Goal: Download file/media

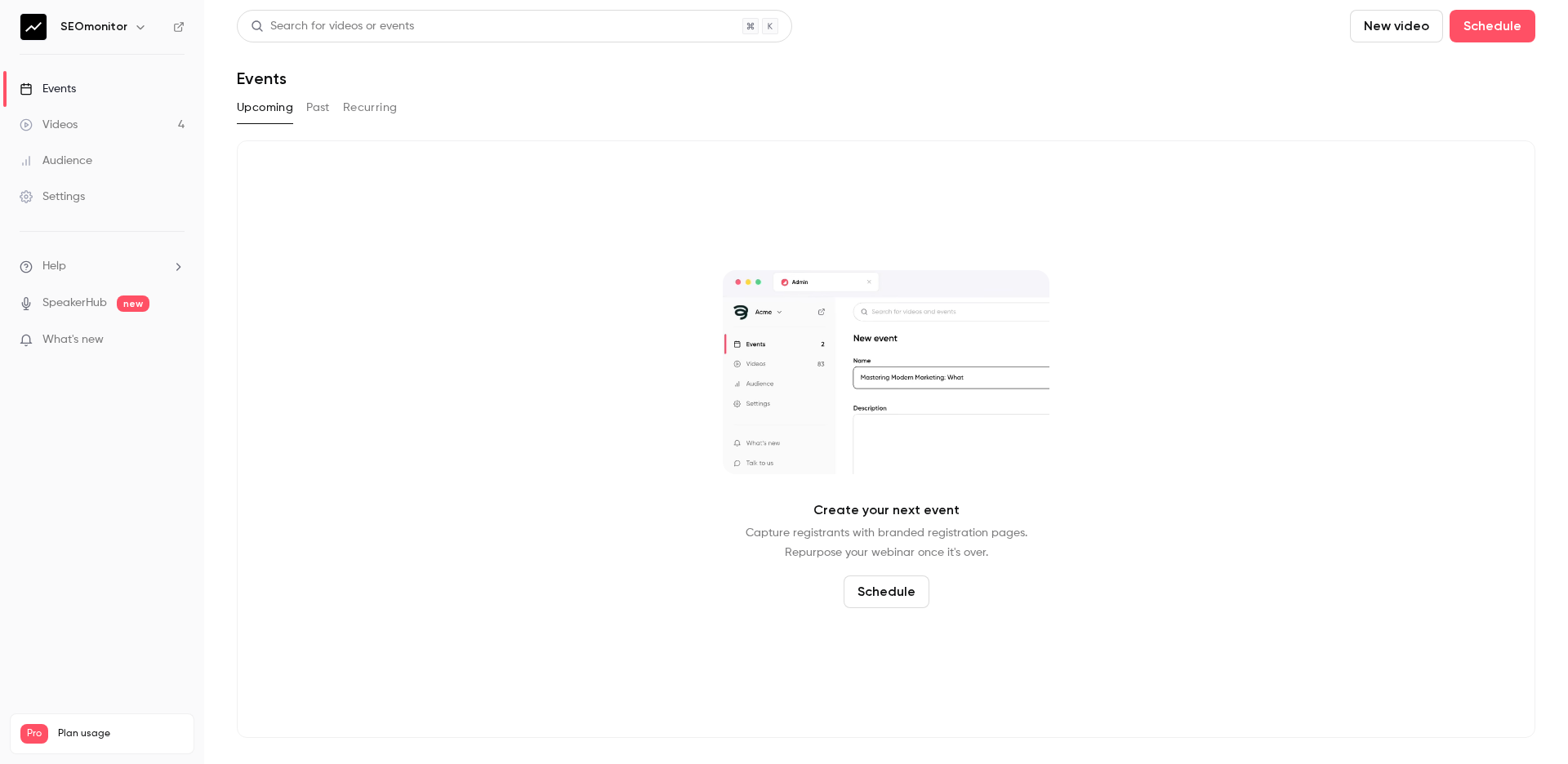
click at [128, 132] on link "Videos 4" at bounding box center [102, 124] width 204 height 36
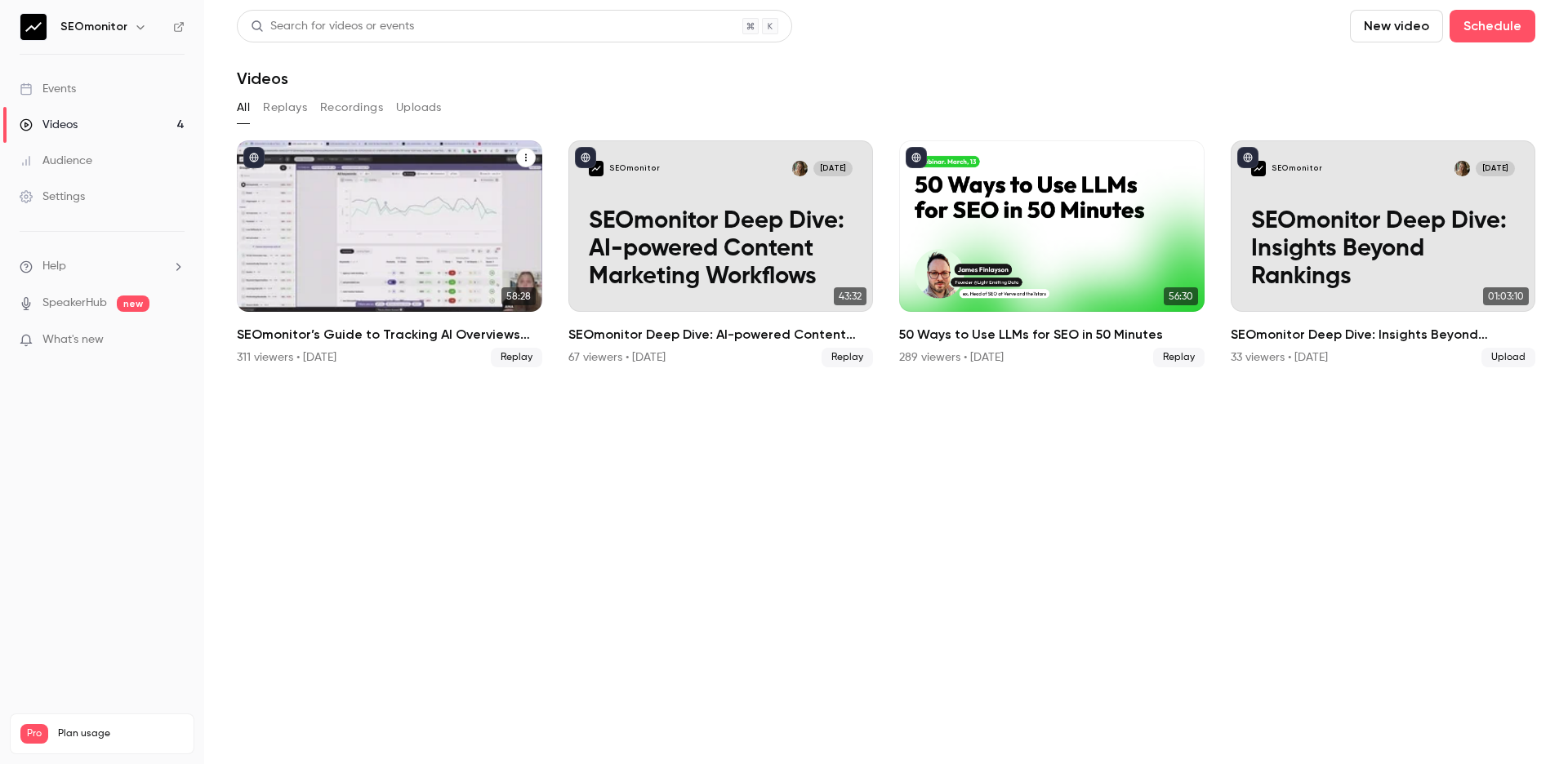
click at [364, 332] on h2 "SEOmonitor’s Guide to Tracking AI Overviews and AI Search" at bounding box center [389, 335] width 305 height 20
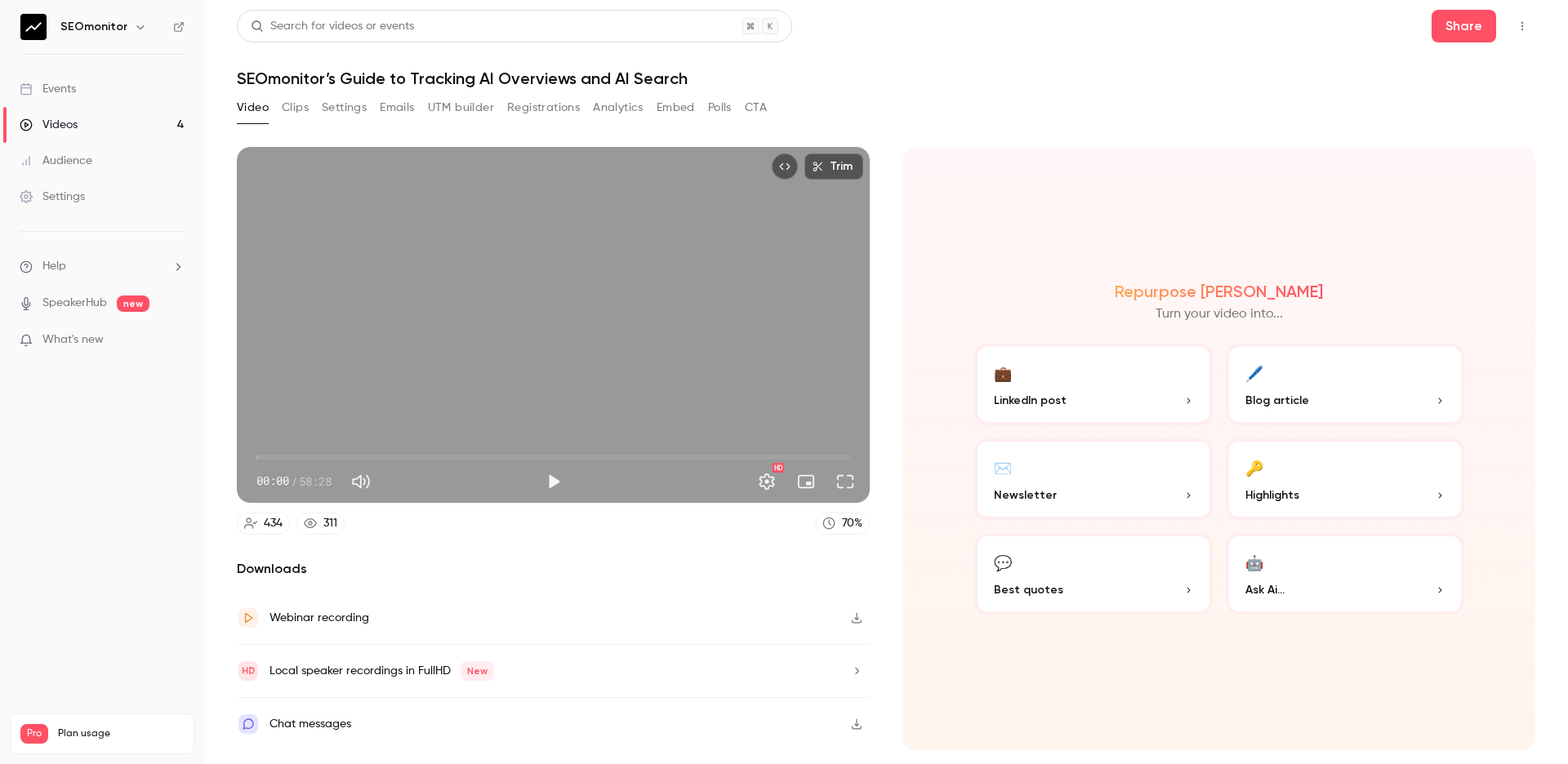
click at [607, 110] on button "Analytics" at bounding box center [619, 107] width 51 height 26
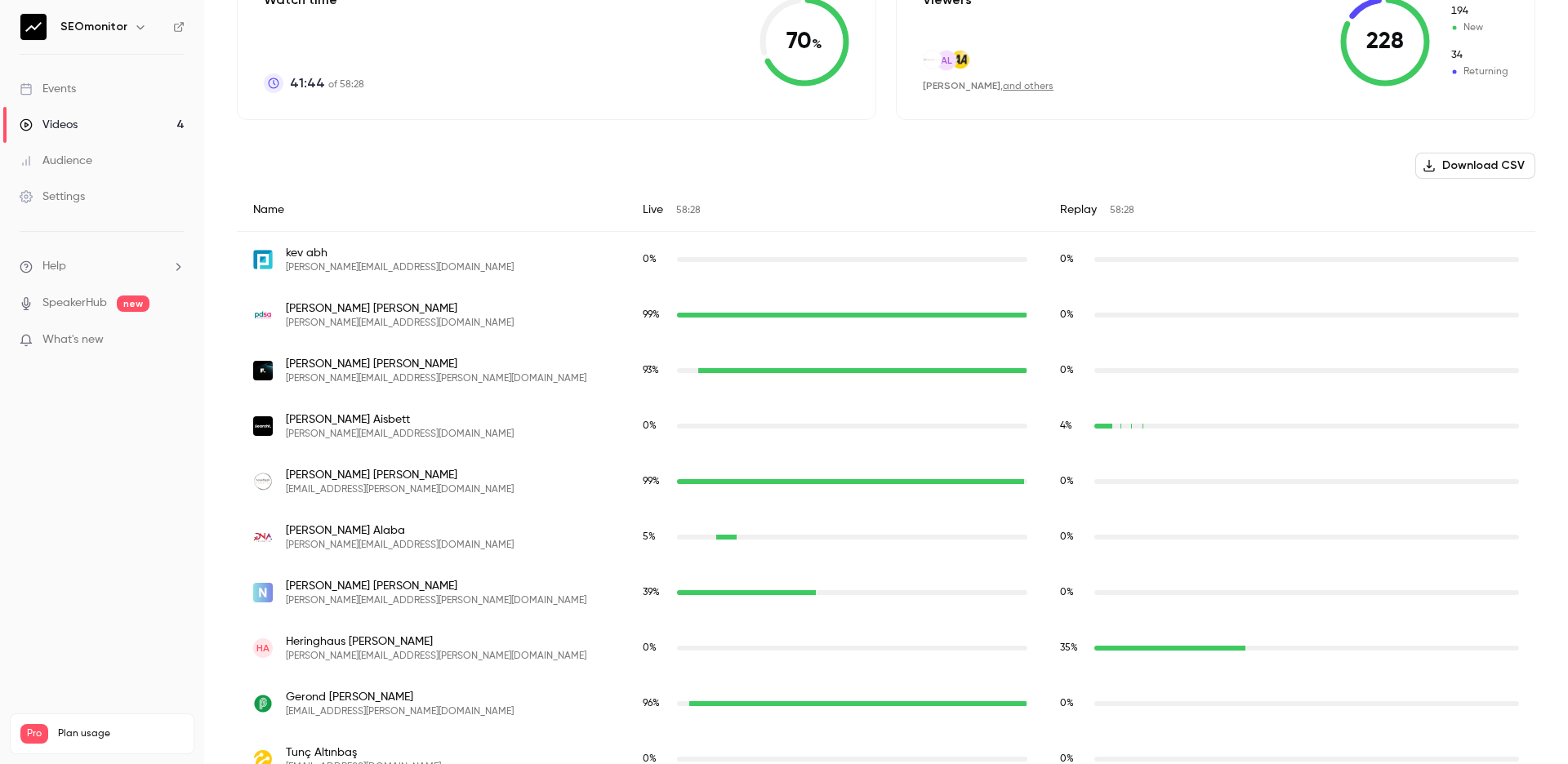
scroll to position [444, 0]
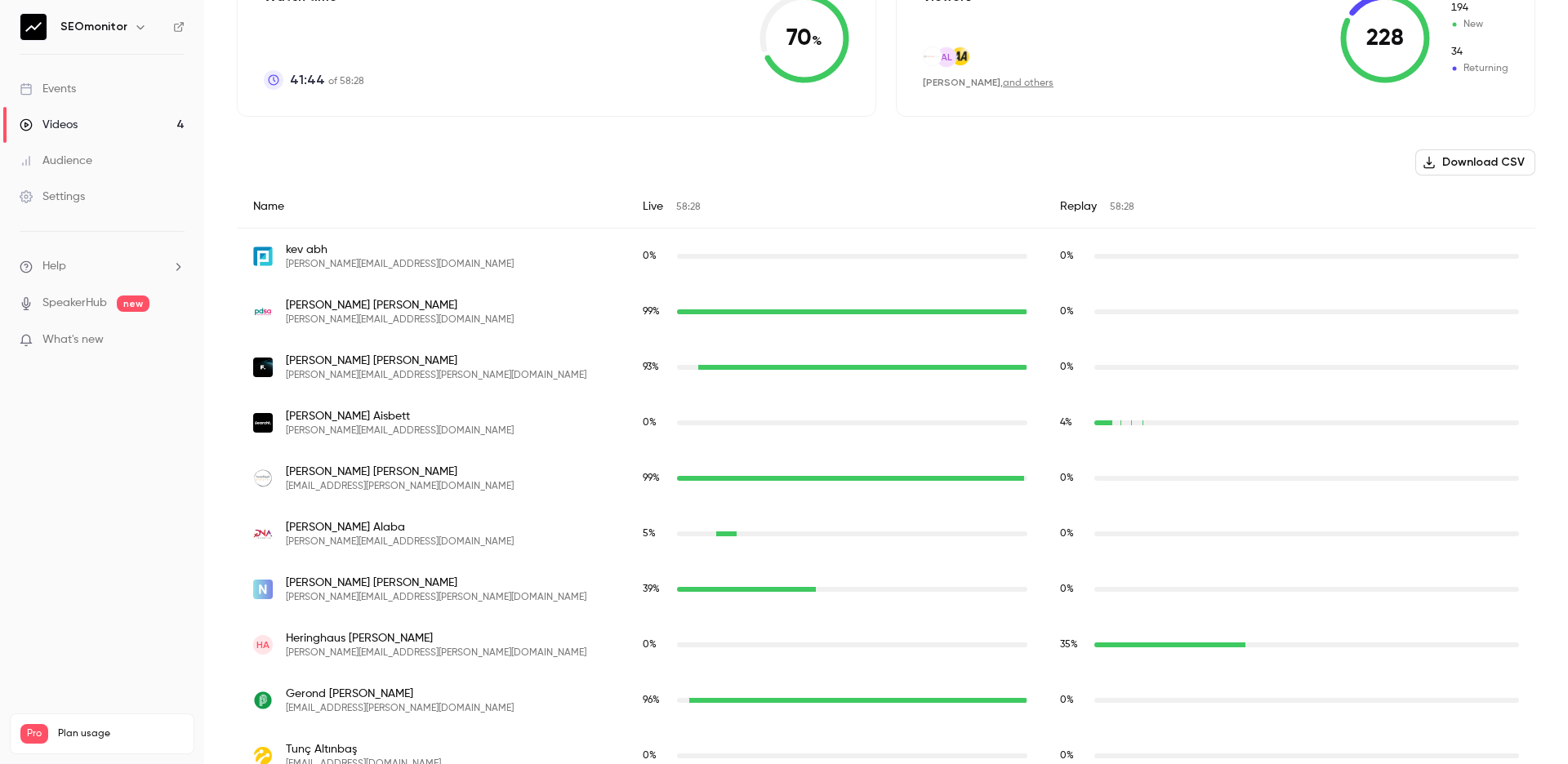
click at [351, 544] on span "[PERSON_NAME][EMAIL_ADDRESS][DOMAIN_NAME]" at bounding box center [400, 542] width 228 height 13
click at [405, 540] on span "[PERSON_NAME][EMAIL_ADDRESS][DOMAIN_NAME]" at bounding box center [400, 542] width 228 height 13
drag, startPoint x: 446, startPoint y: 543, endPoint x: 355, endPoint y: 544, distance: 91.0
click at [355, 544] on div "[PERSON_NAME] [PERSON_NAME][EMAIL_ADDRESS][DOMAIN_NAME]" at bounding box center [432, 534] width 357 height 29
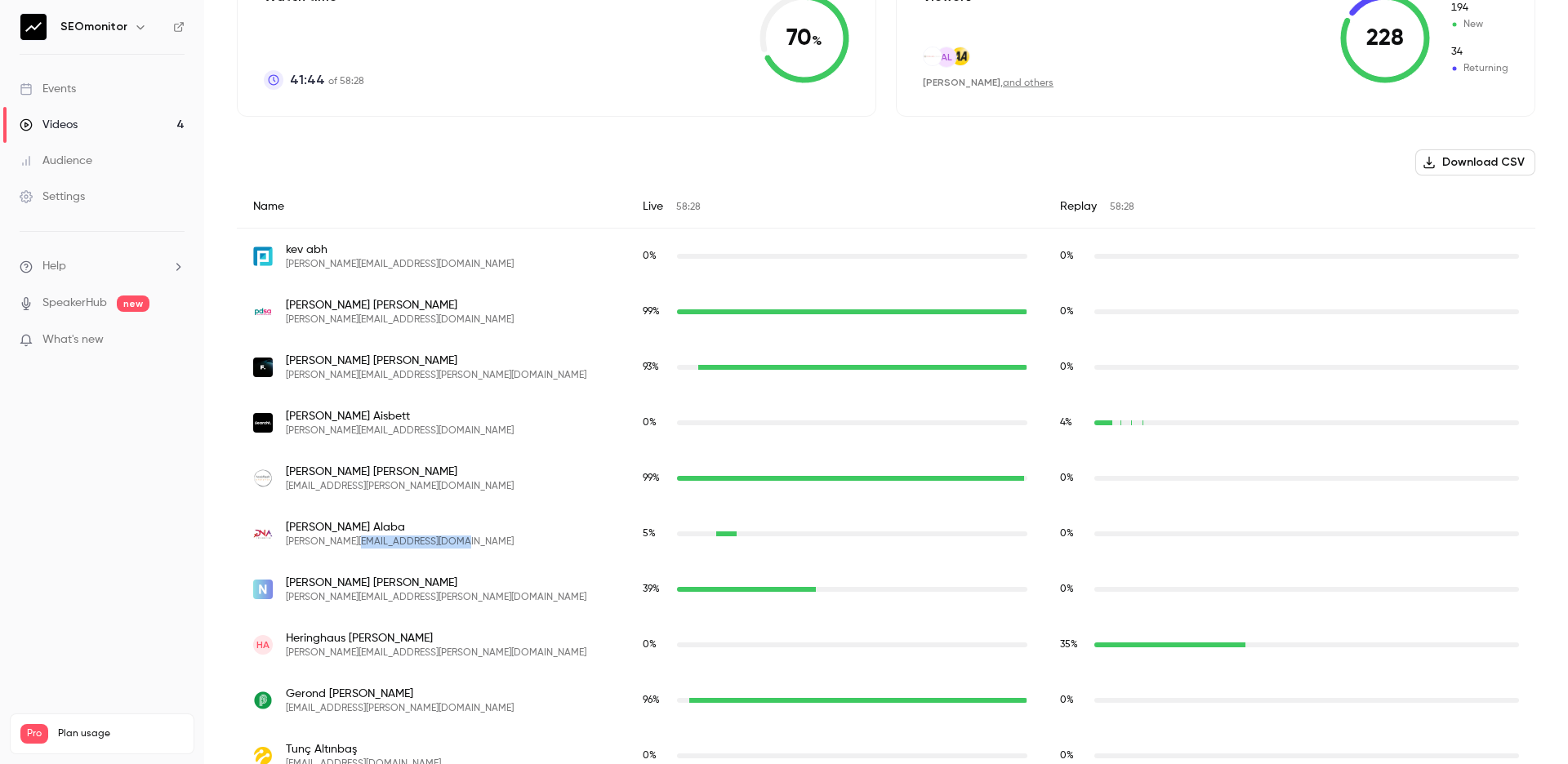
copy span "[DOMAIN_NAME]"
click at [374, 543] on span "[PERSON_NAME][EMAIL_ADDRESS][DOMAIN_NAME]" at bounding box center [400, 542] width 228 height 13
click at [330, 528] on span "[PERSON_NAME]" at bounding box center [400, 527] width 228 height 16
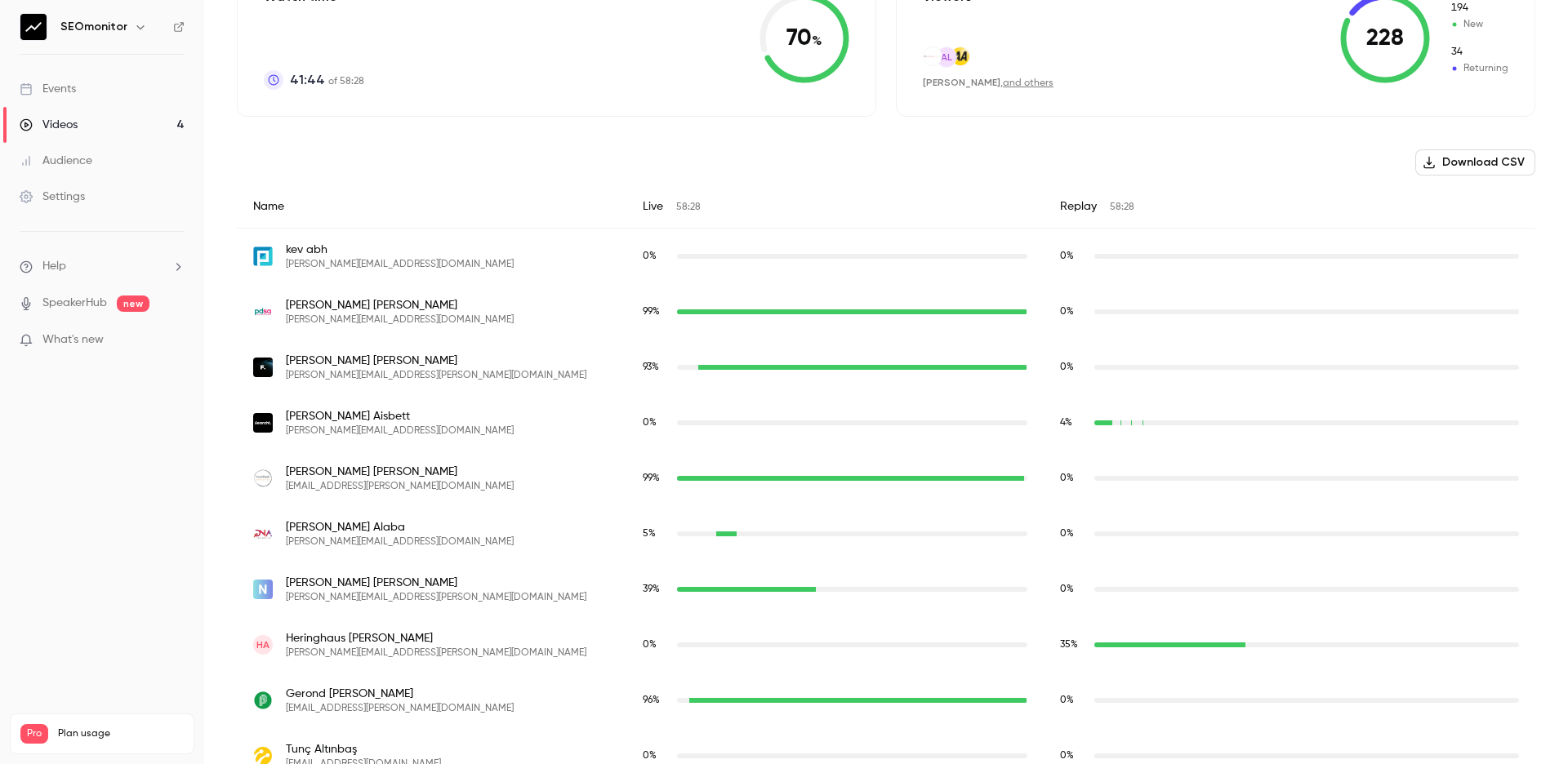
click at [260, 533] on img "charisa.alaba@xdnainteractive.com" at bounding box center [263, 534] width 20 height 20
click at [317, 544] on span "[PERSON_NAME][EMAIL_ADDRESS][DOMAIN_NAME]" at bounding box center [400, 542] width 228 height 13
copy span "[PERSON_NAME][EMAIL_ADDRESS][DOMAIN_NAME]"
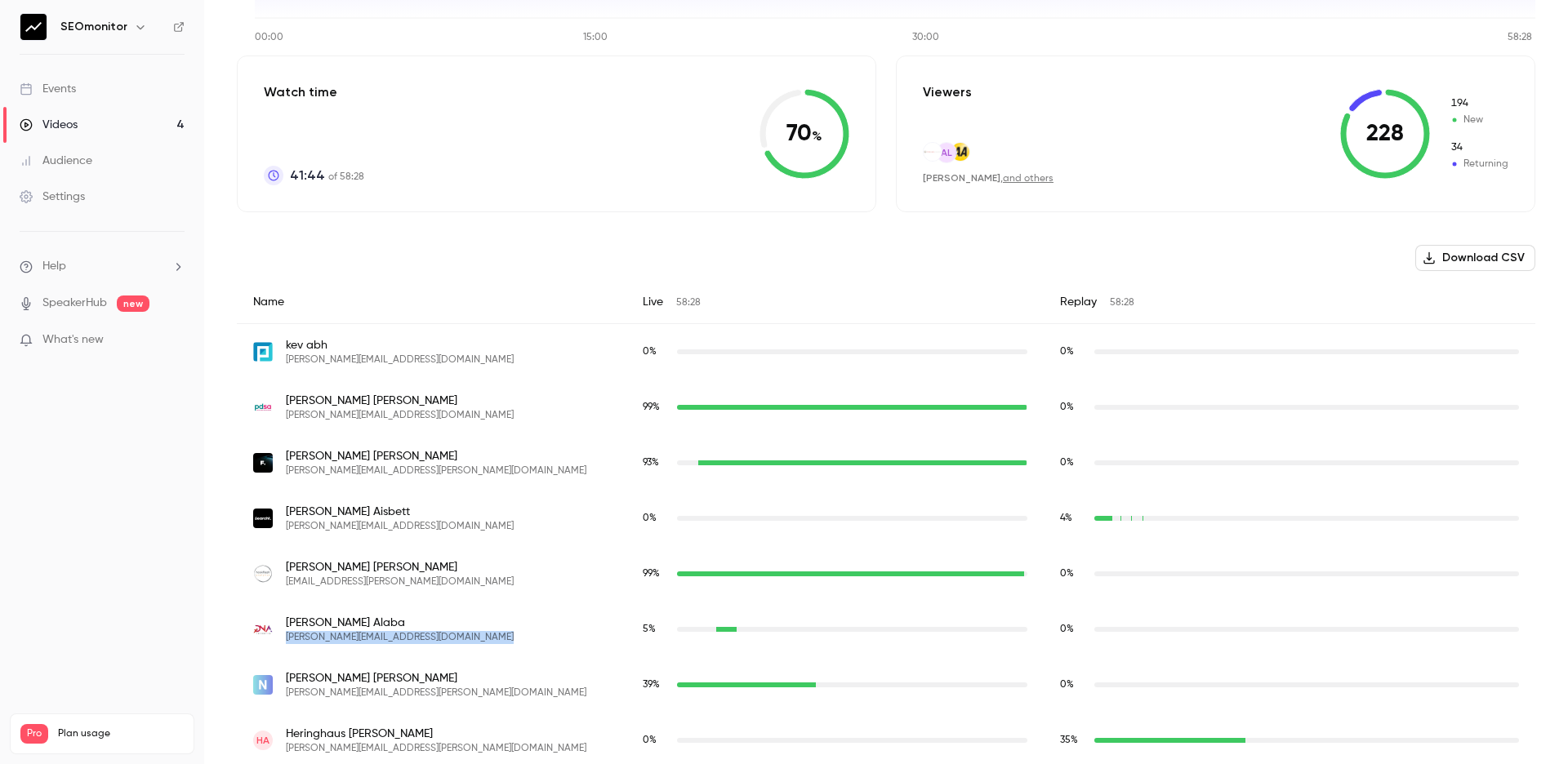
scroll to position [351, 0]
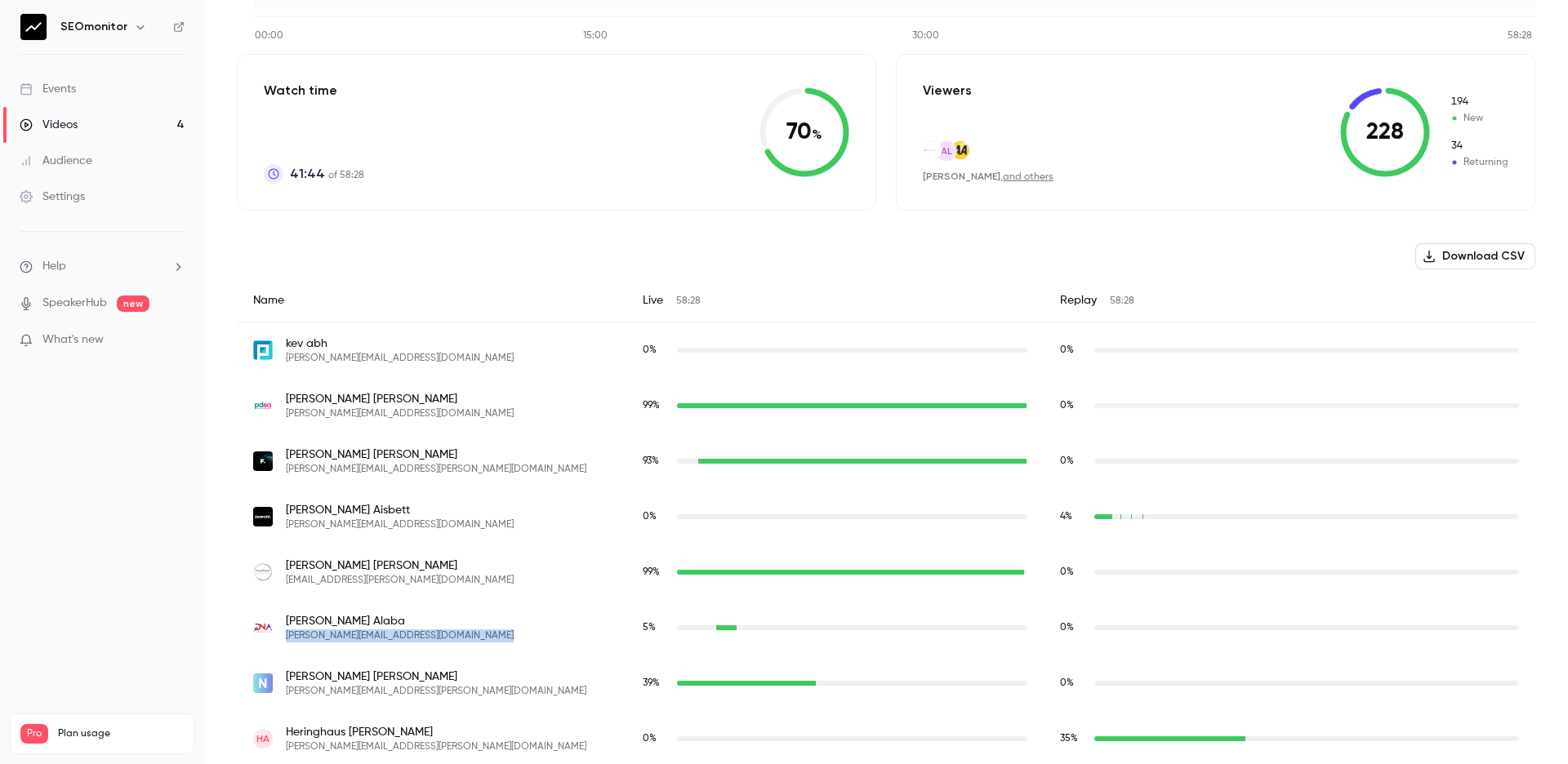
click at [535, 630] on div "[PERSON_NAME] [PERSON_NAME][EMAIL_ADDRESS][DOMAIN_NAME]" at bounding box center [432, 627] width 357 height 29
drag, startPoint x: 286, startPoint y: 618, endPoint x: 365, endPoint y: 618, distance: 79.0
click at [365, 618] on span "[PERSON_NAME]" at bounding box center [400, 621] width 228 height 16
click at [342, 634] on span "[PERSON_NAME][EMAIL_ADDRESS][DOMAIN_NAME]" at bounding box center [400, 636] width 228 height 13
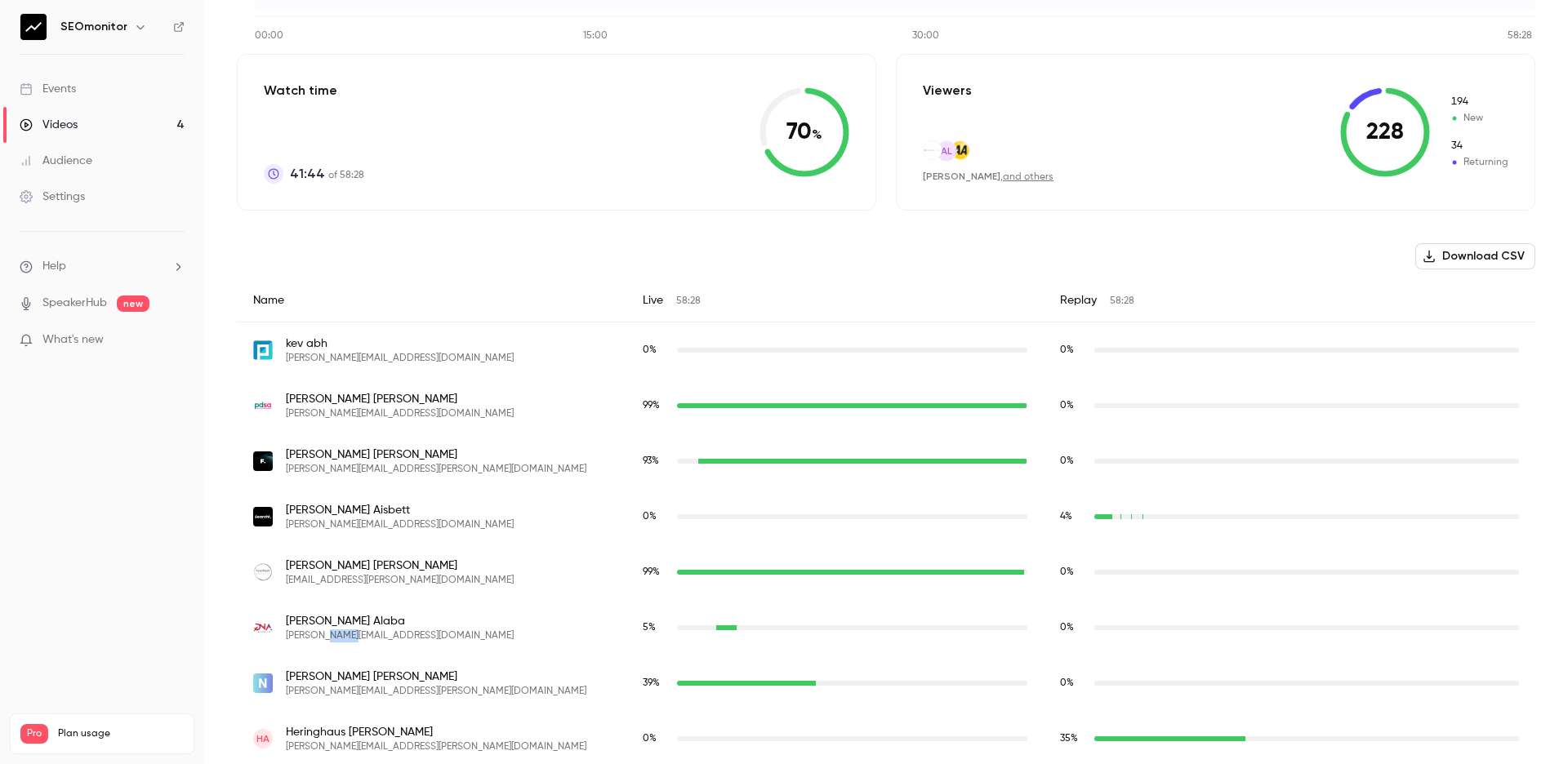
click at [342, 634] on span "[PERSON_NAME][EMAIL_ADDRESS][DOMAIN_NAME]" at bounding box center [400, 636] width 228 height 13
copy span "[PERSON_NAME][EMAIL_ADDRESS][DOMAIN_NAME]"
click at [383, 632] on span "[PERSON_NAME][EMAIL_ADDRESS][DOMAIN_NAME]" at bounding box center [400, 636] width 228 height 13
drag, startPoint x: 357, startPoint y: 633, endPoint x: 491, endPoint y: 633, distance: 134.0
click at [491, 633] on div "[PERSON_NAME] [PERSON_NAME][EMAIL_ADDRESS][DOMAIN_NAME]" at bounding box center [432, 627] width 357 height 29
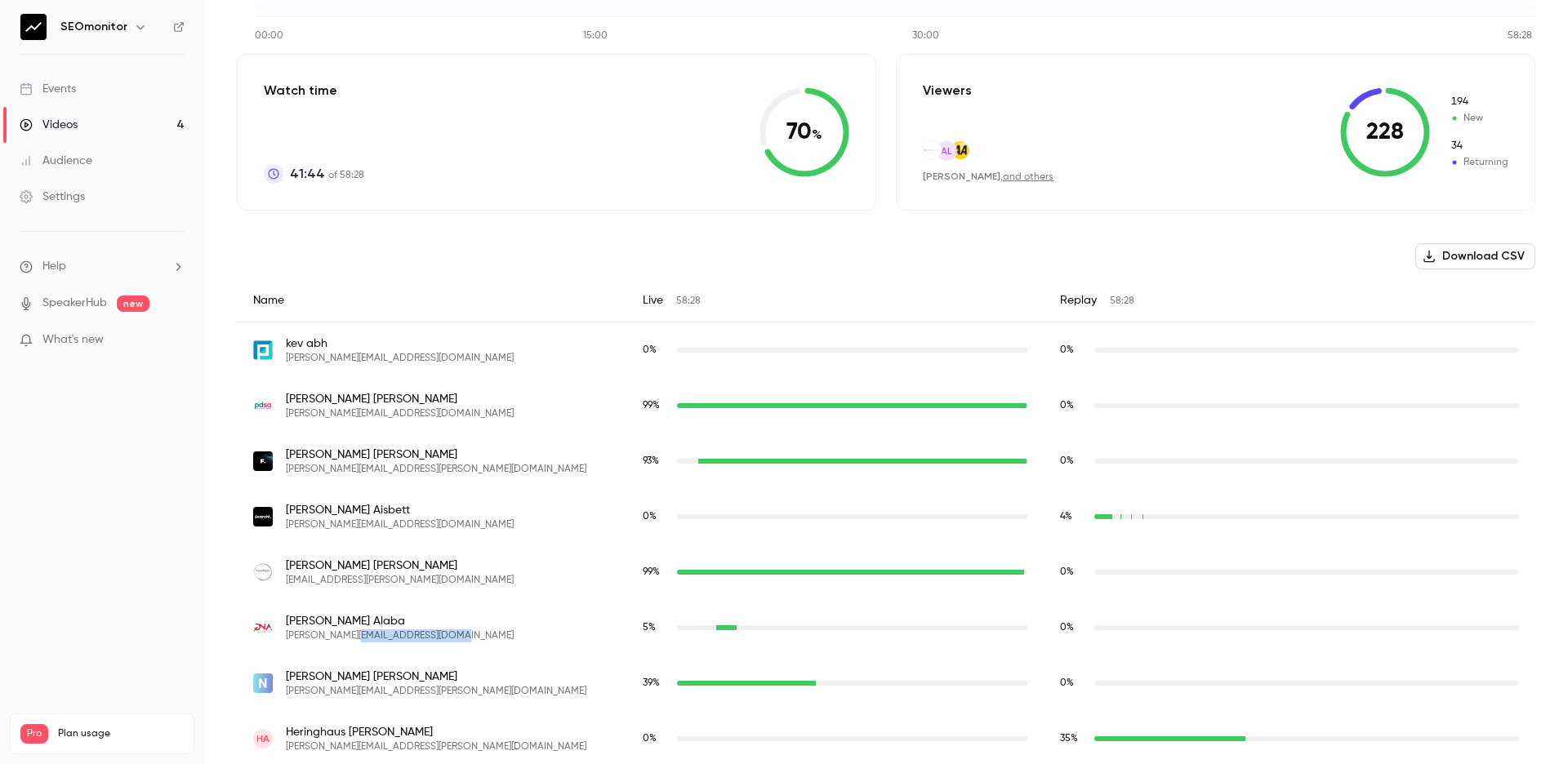
copy span "[DOMAIN_NAME]"
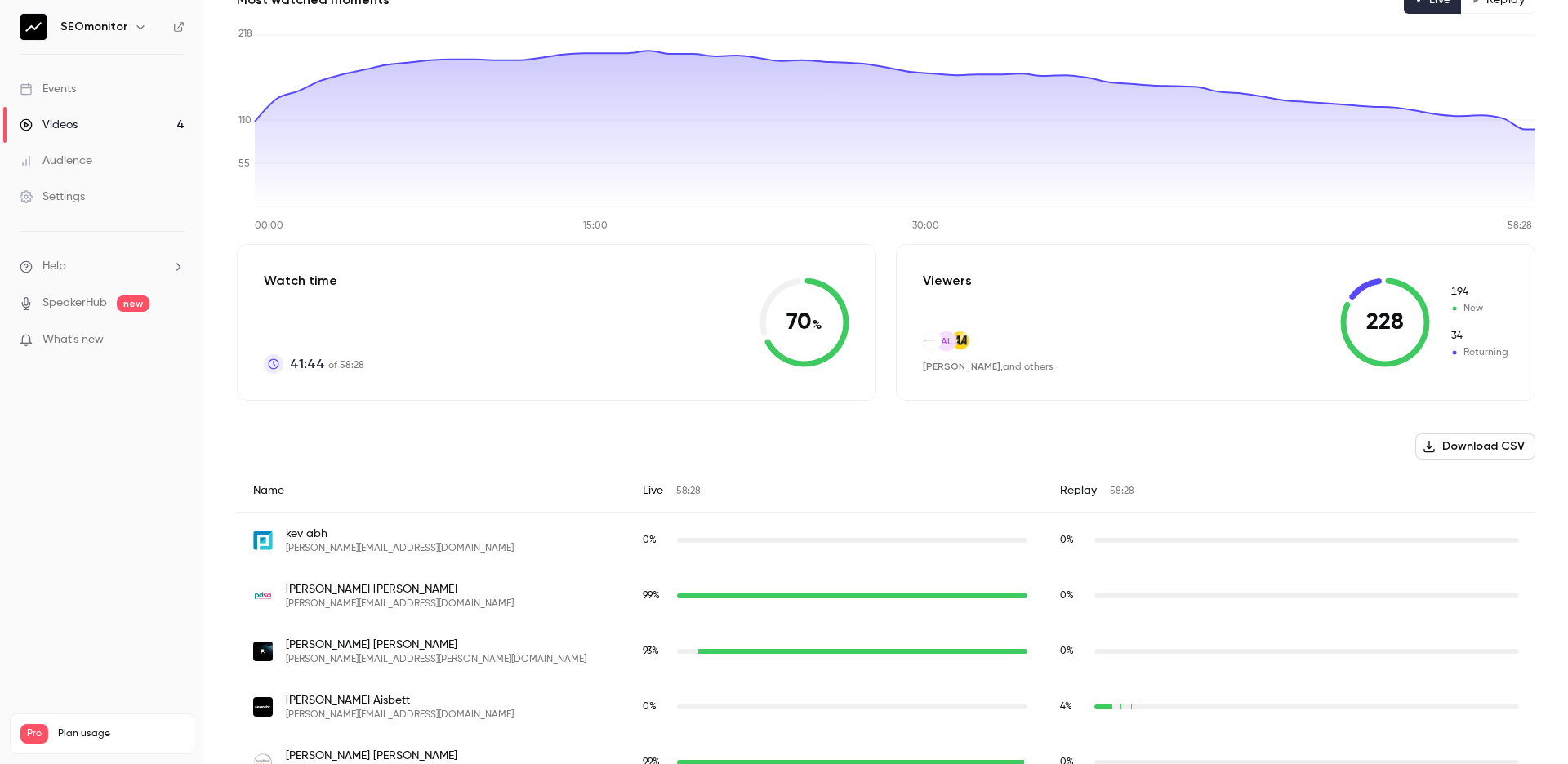
scroll to position [401, 0]
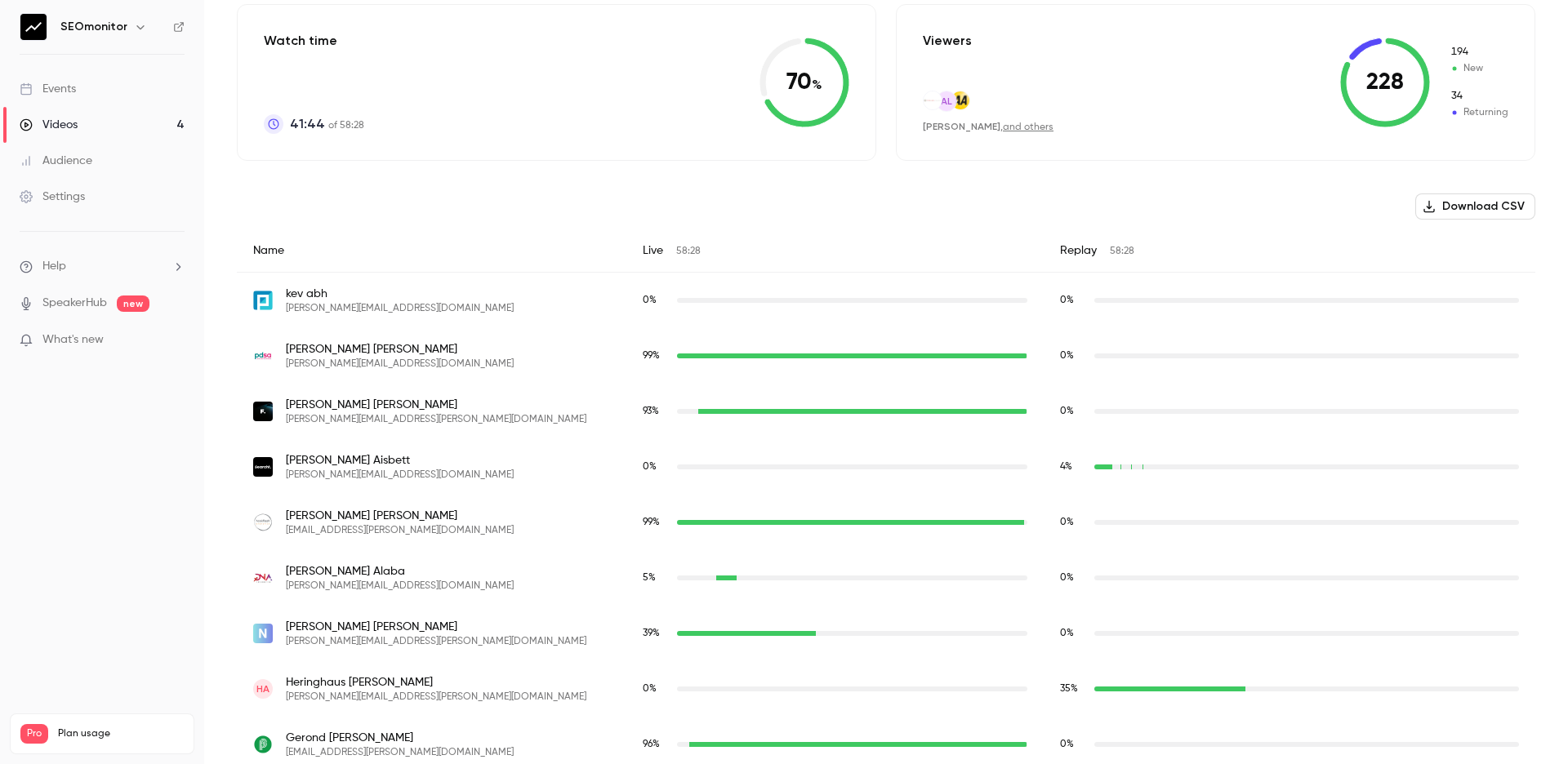
click at [1465, 209] on button "Download CSV" at bounding box center [1475, 206] width 120 height 26
